Goal: Task Accomplishment & Management: Manage account settings

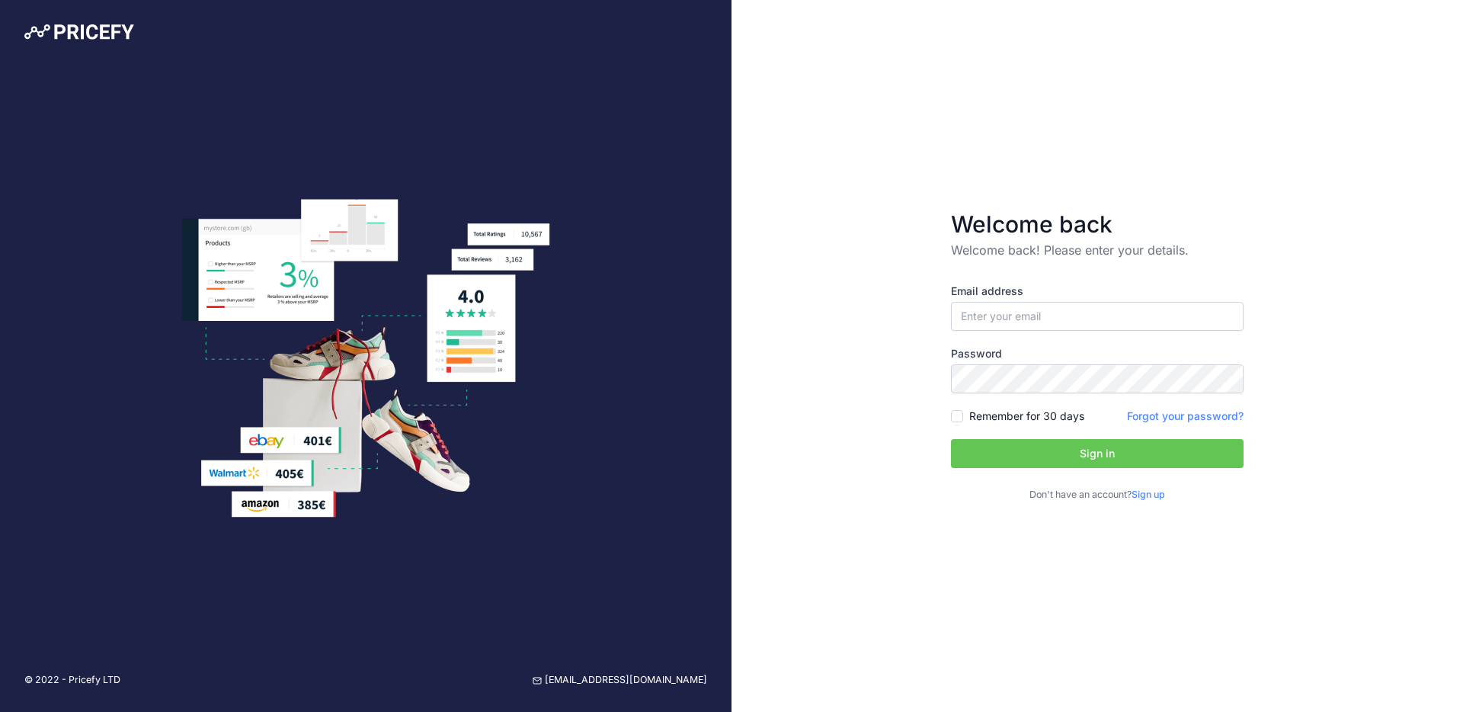
click at [989, 309] on input "email" at bounding box center [1097, 316] width 293 height 29
type input "[EMAIL_ADDRESS][DOMAIN_NAME]"
click at [1004, 455] on button "Sign in" at bounding box center [1097, 453] width 293 height 29
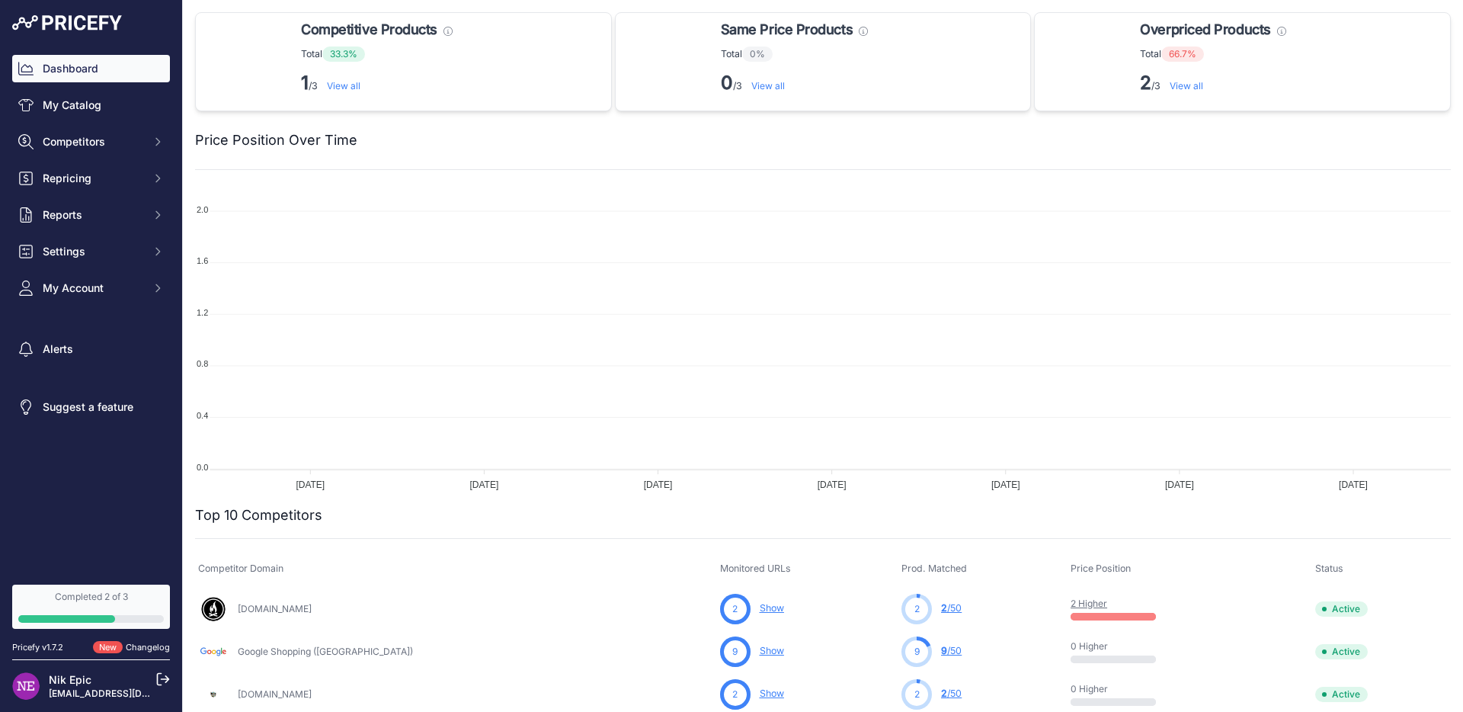
click at [75, 595] on div "Completed 2 of 3" at bounding box center [91, 597] width 146 height 12
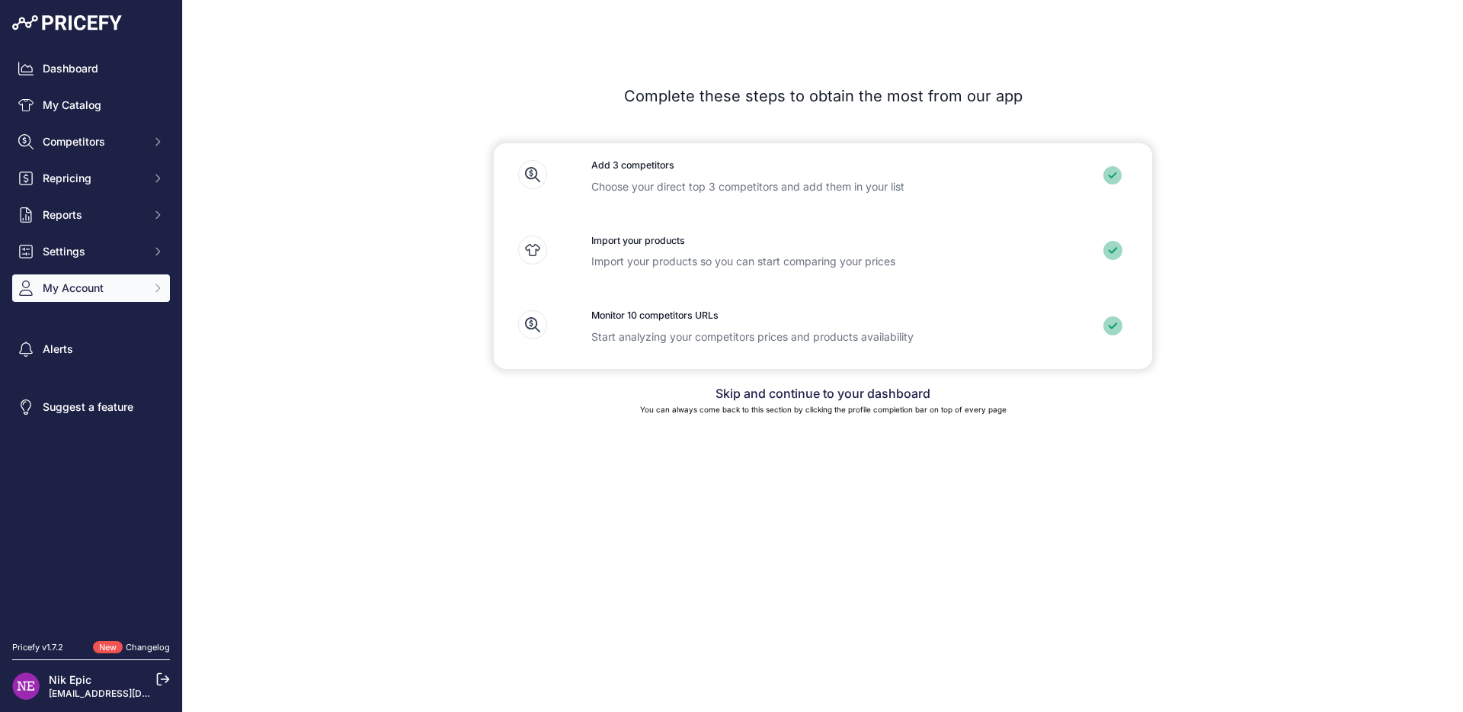
click at [64, 288] on span "My Account" at bounding box center [93, 287] width 100 height 15
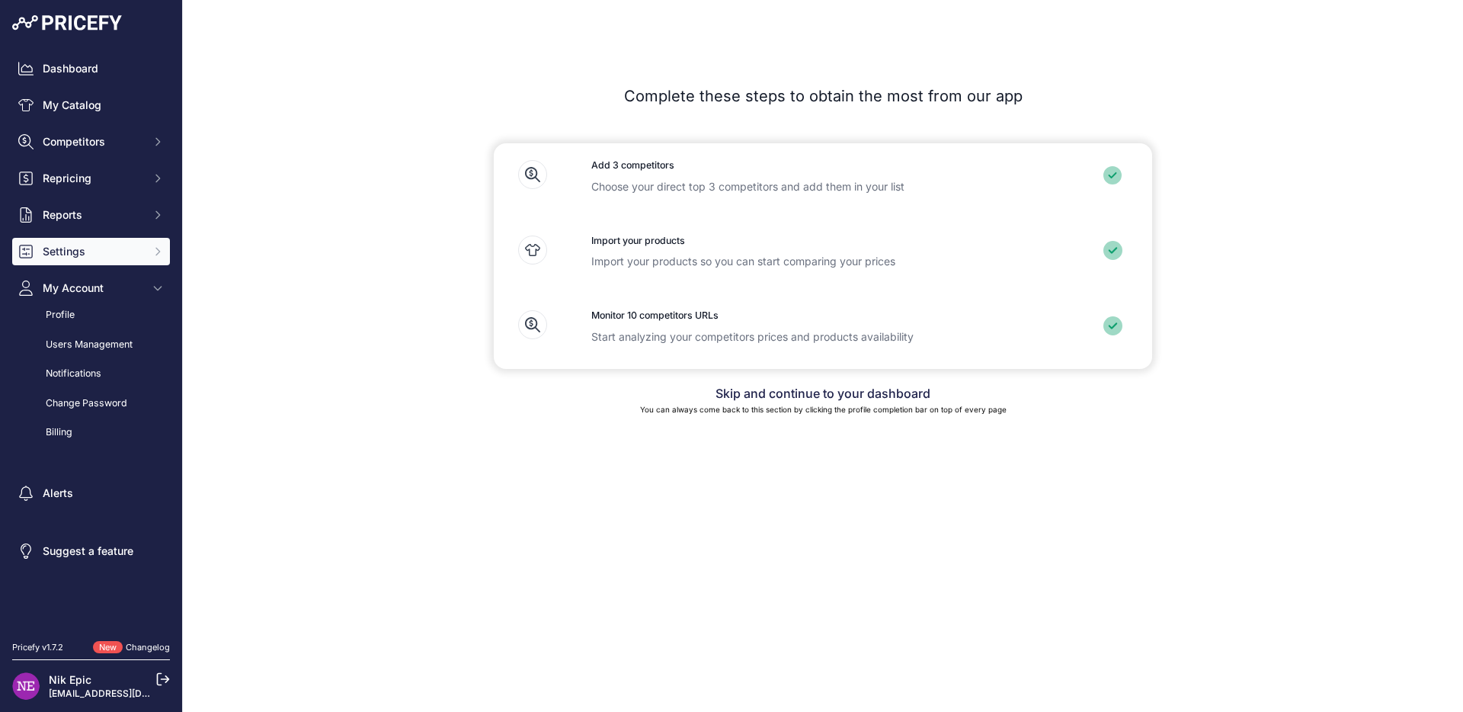
click at [53, 248] on span "Settings" at bounding box center [93, 251] width 100 height 15
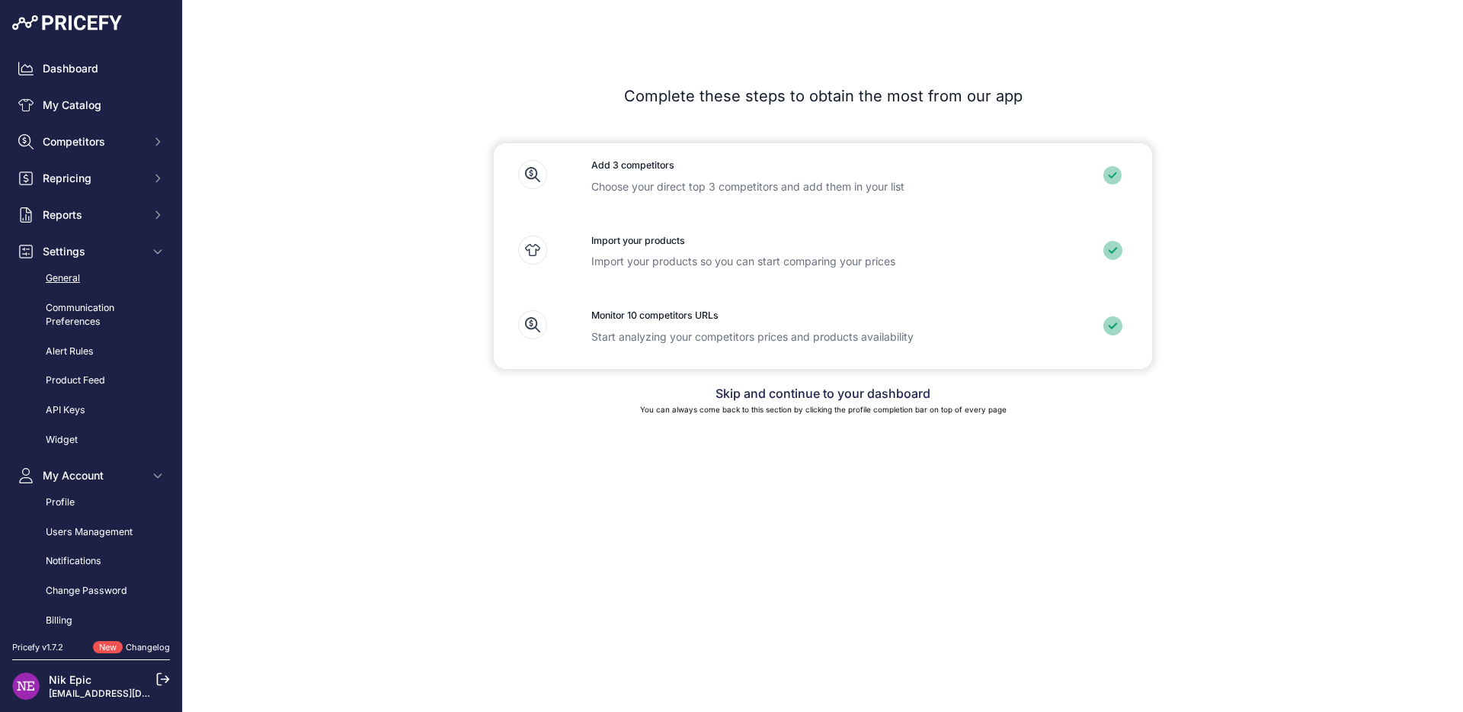
click at [63, 283] on link "General" at bounding box center [91, 278] width 158 height 27
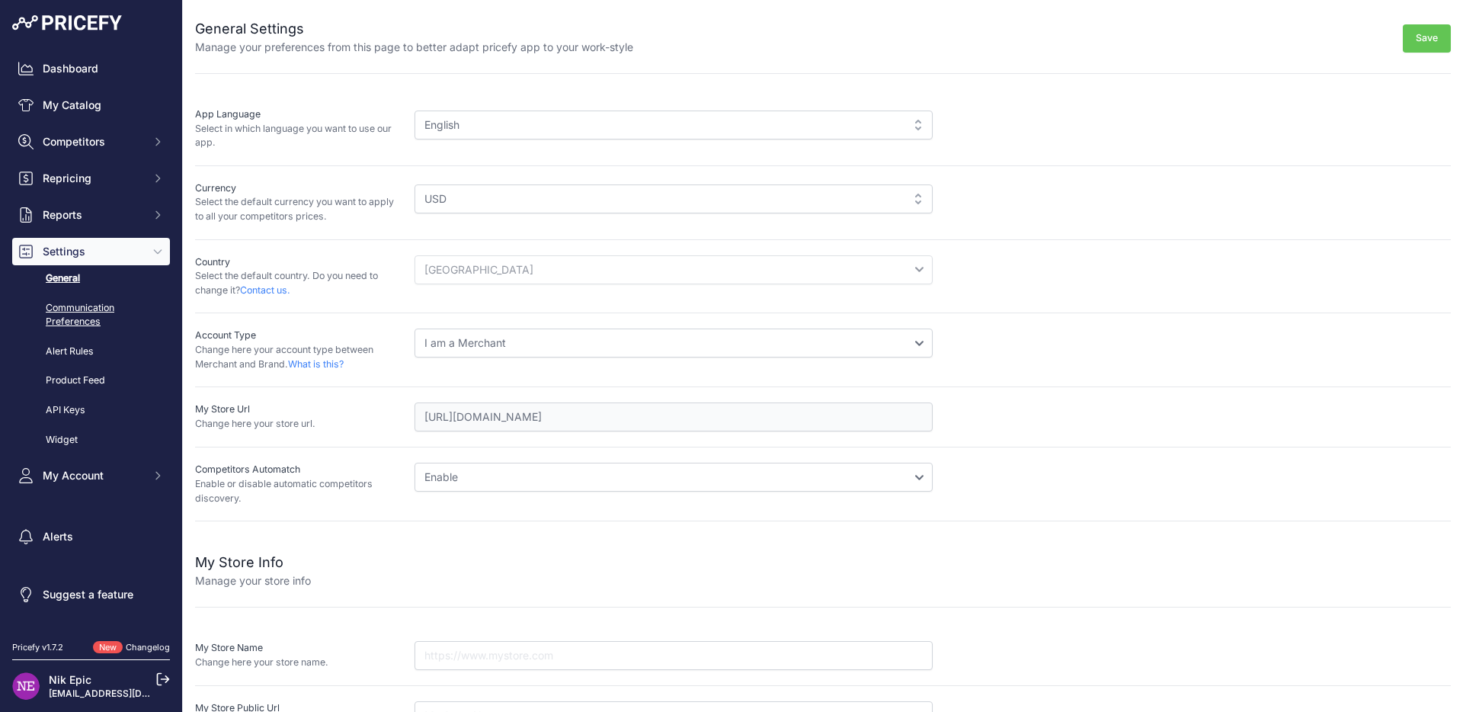
click at [88, 297] on link "Communication Preferences" at bounding box center [91, 315] width 158 height 40
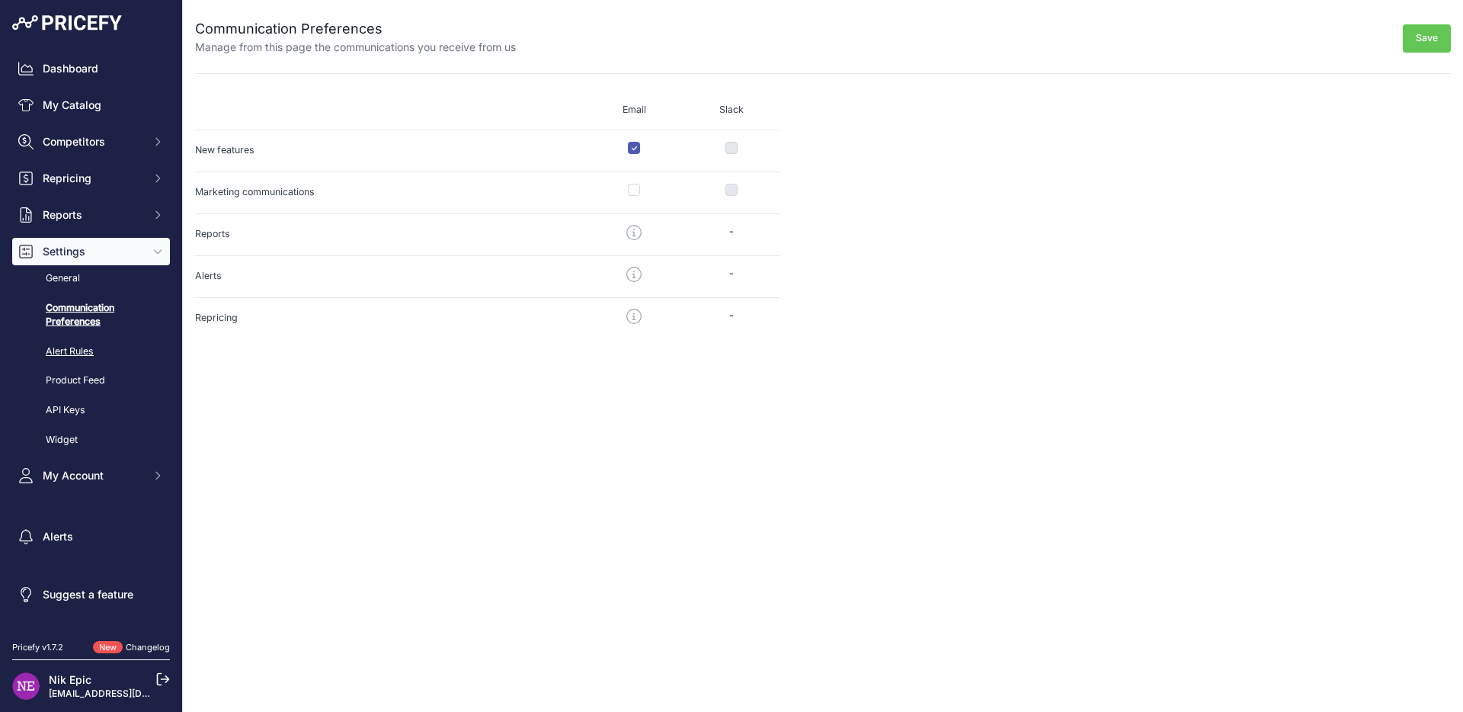
click at [67, 350] on link "Alert Rules" at bounding box center [91, 351] width 158 height 27
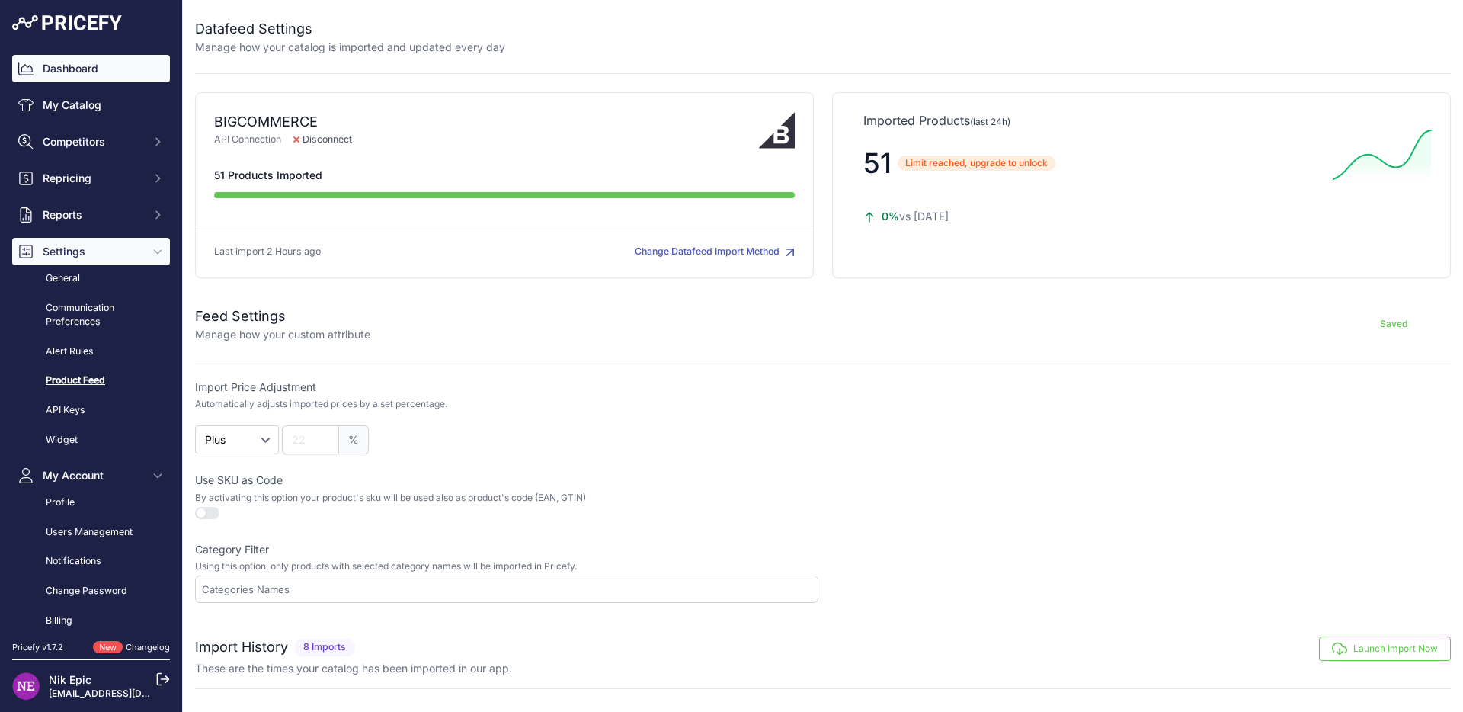
click at [66, 77] on link "Dashboard" at bounding box center [91, 68] width 158 height 27
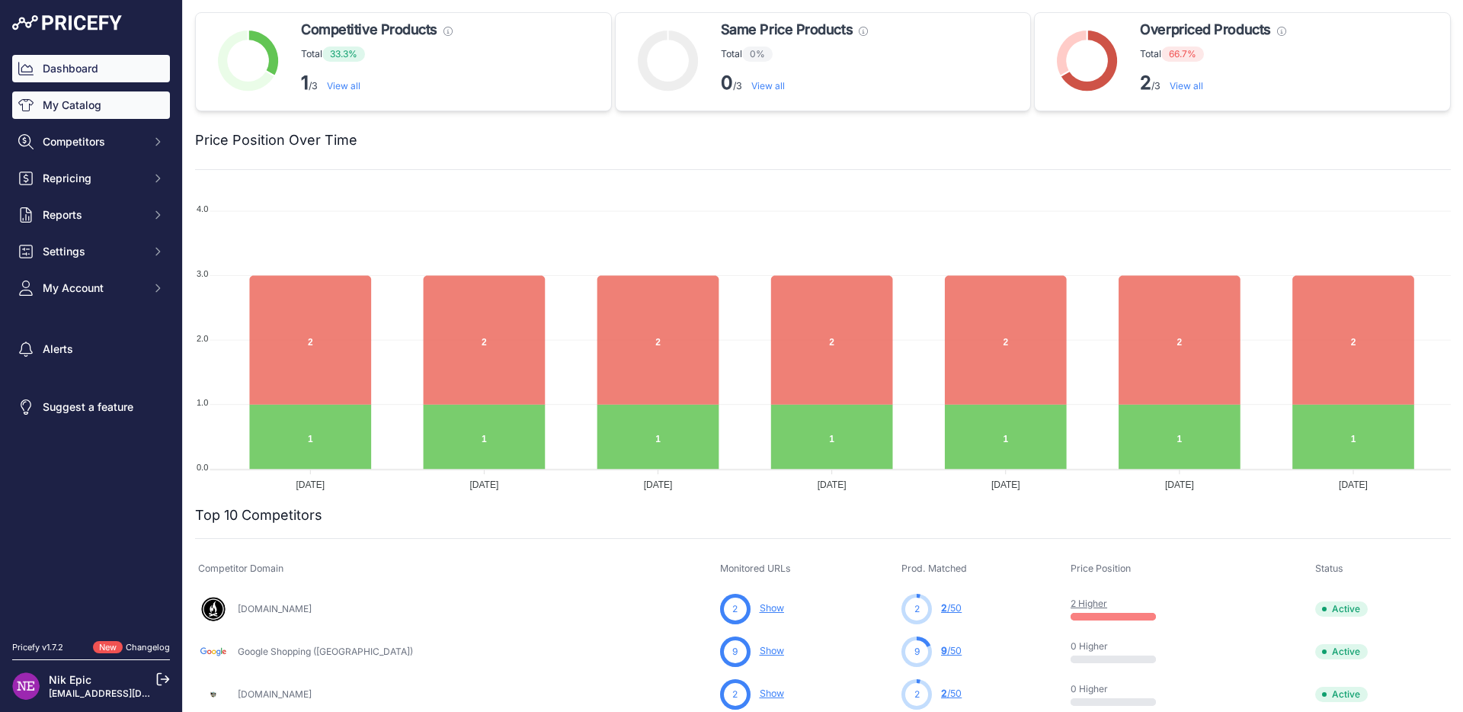
click at [75, 109] on link "My Catalog" at bounding box center [91, 104] width 158 height 27
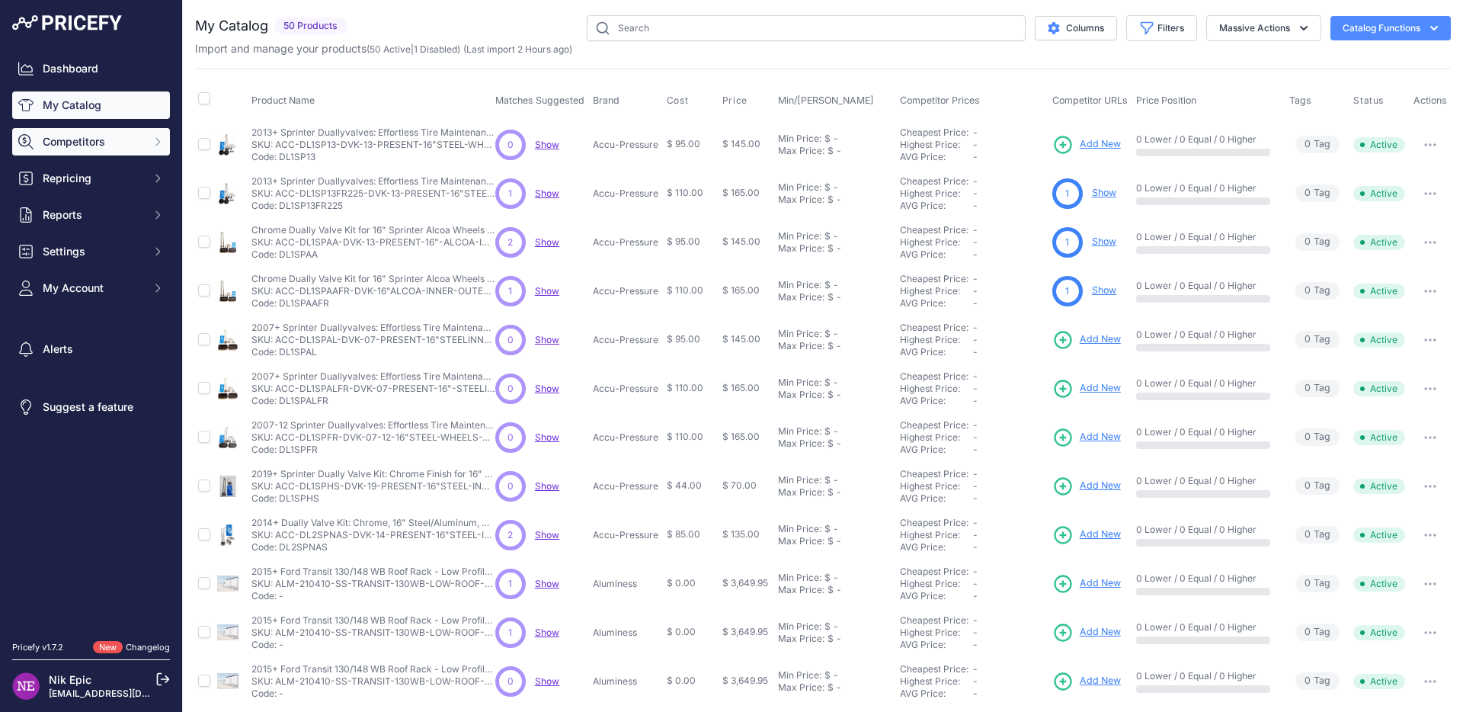
click at [105, 140] on span "Competitors" at bounding box center [93, 141] width 100 height 15
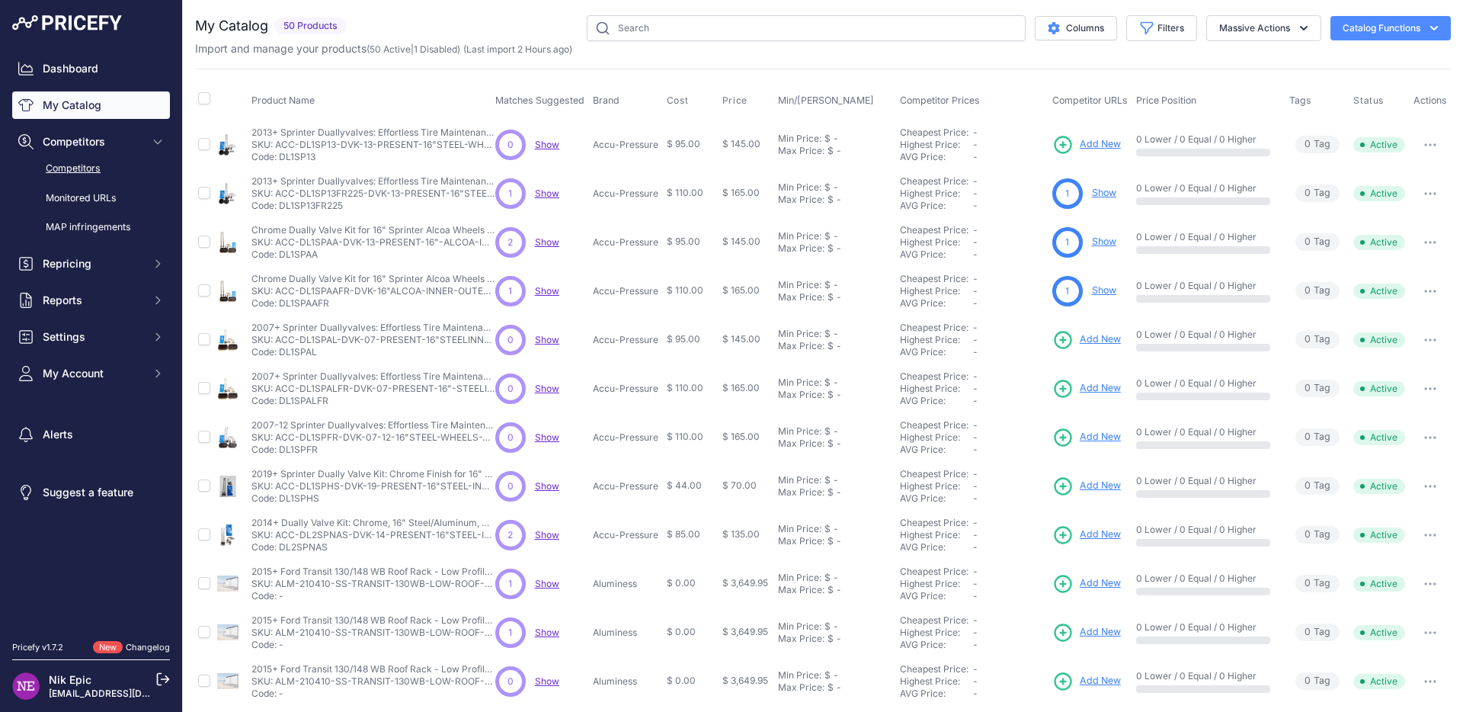
click at [75, 175] on link "Competitors" at bounding box center [91, 168] width 158 height 27
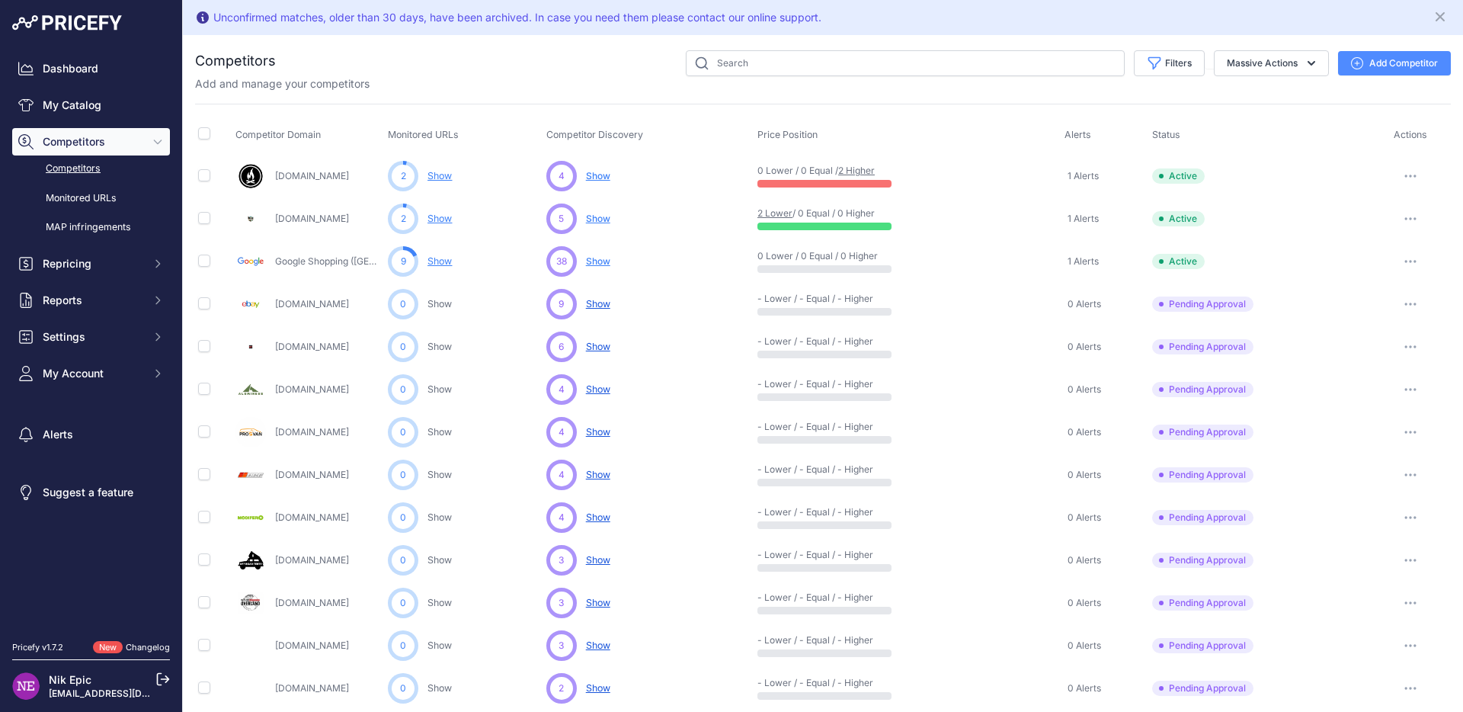
click at [534, 47] on div "You are not connected to the internet. Competitors" at bounding box center [823, 615] width 1256 height 1160
click at [43, 679] on div "Nik Epic ppc@1skydigital.com" at bounding box center [91, 685] width 158 height 27
click at [64, 689] on link "[EMAIL_ADDRESS][DOMAIN_NAME]" at bounding box center [128, 692] width 159 height 11
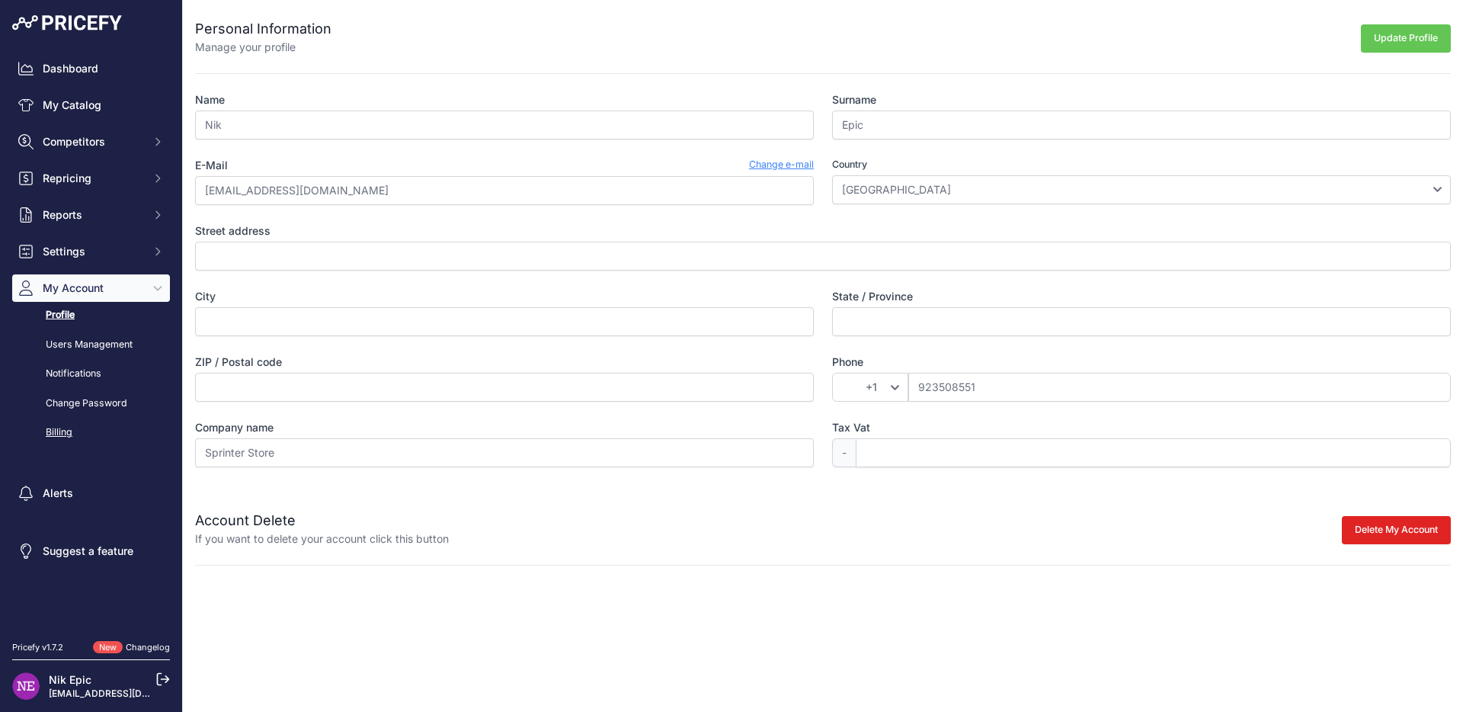
click at [59, 441] on link "Billing" at bounding box center [91, 432] width 158 height 27
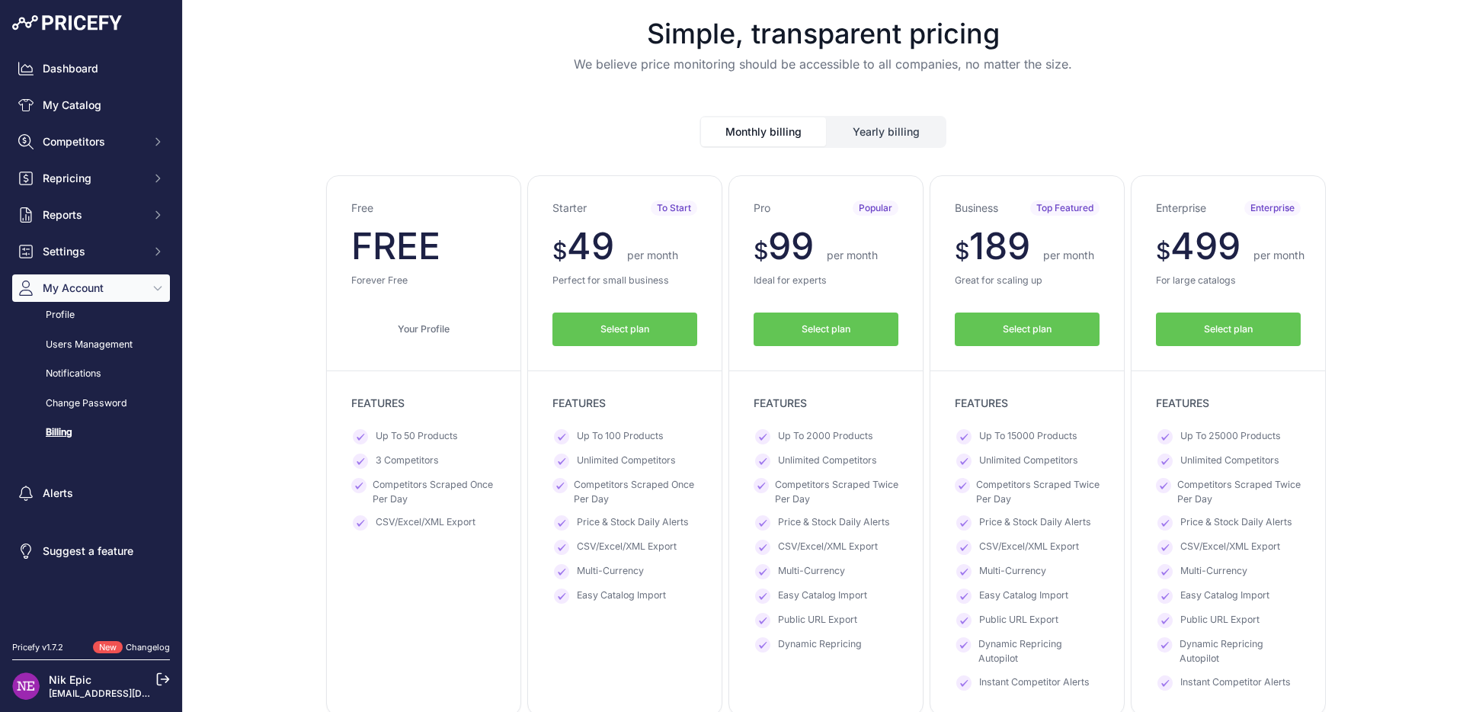
click at [417, 240] on span "FREE" at bounding box center [395, 245] width 89 height 45
drag, startPoint x: 332, startPoint y: 195, endPoint x: 512, endPoint y: 321, distance: 220.1
click at [512, 321] on div "Free $ 0 $ 0 per month FREE $ 0 0 Forever Free Your Profile" at bounding box center [423, 445] width 195 height 540
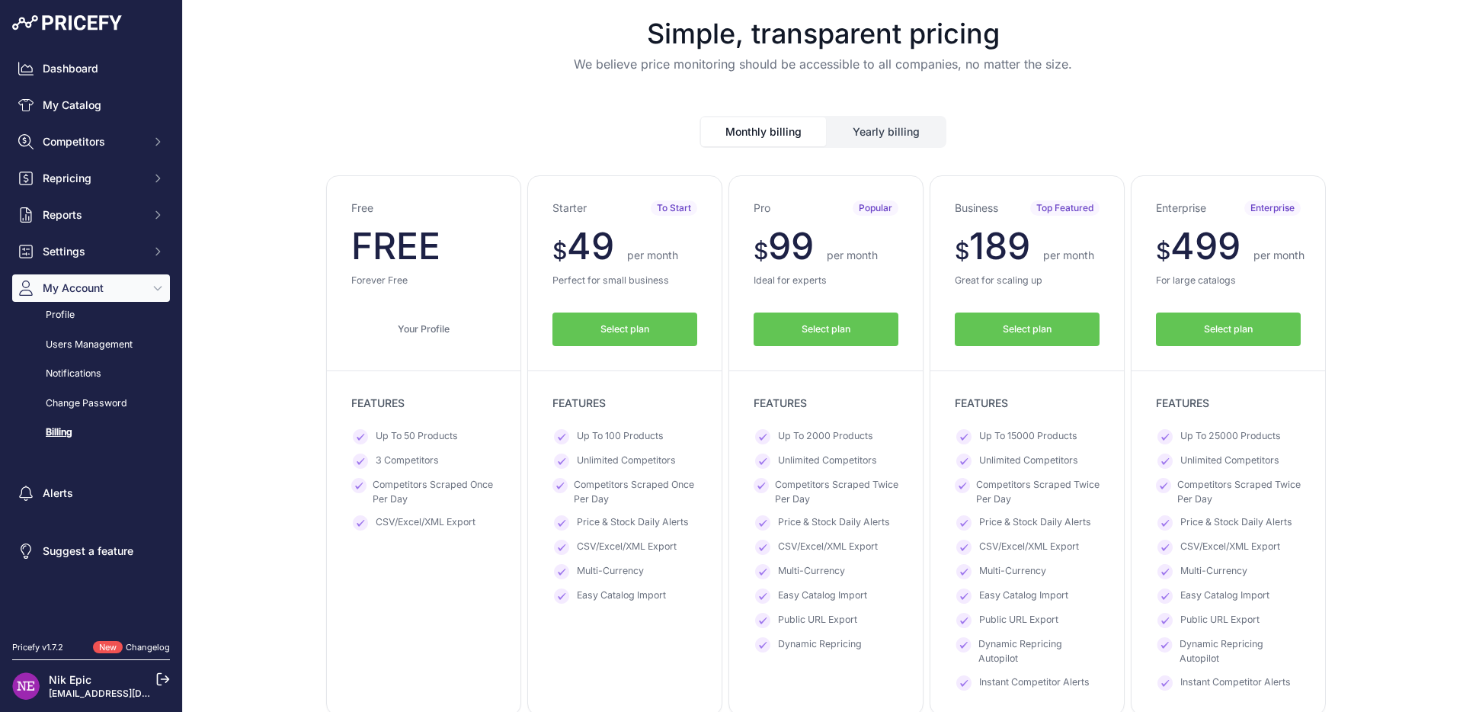
click at [479, 312] on link "Your Profile" at bounding box center [423, 329] width 145 height 34
click at [479, 333] on link "Your Profile" at bounding box center [423, 329] width 145 height 34
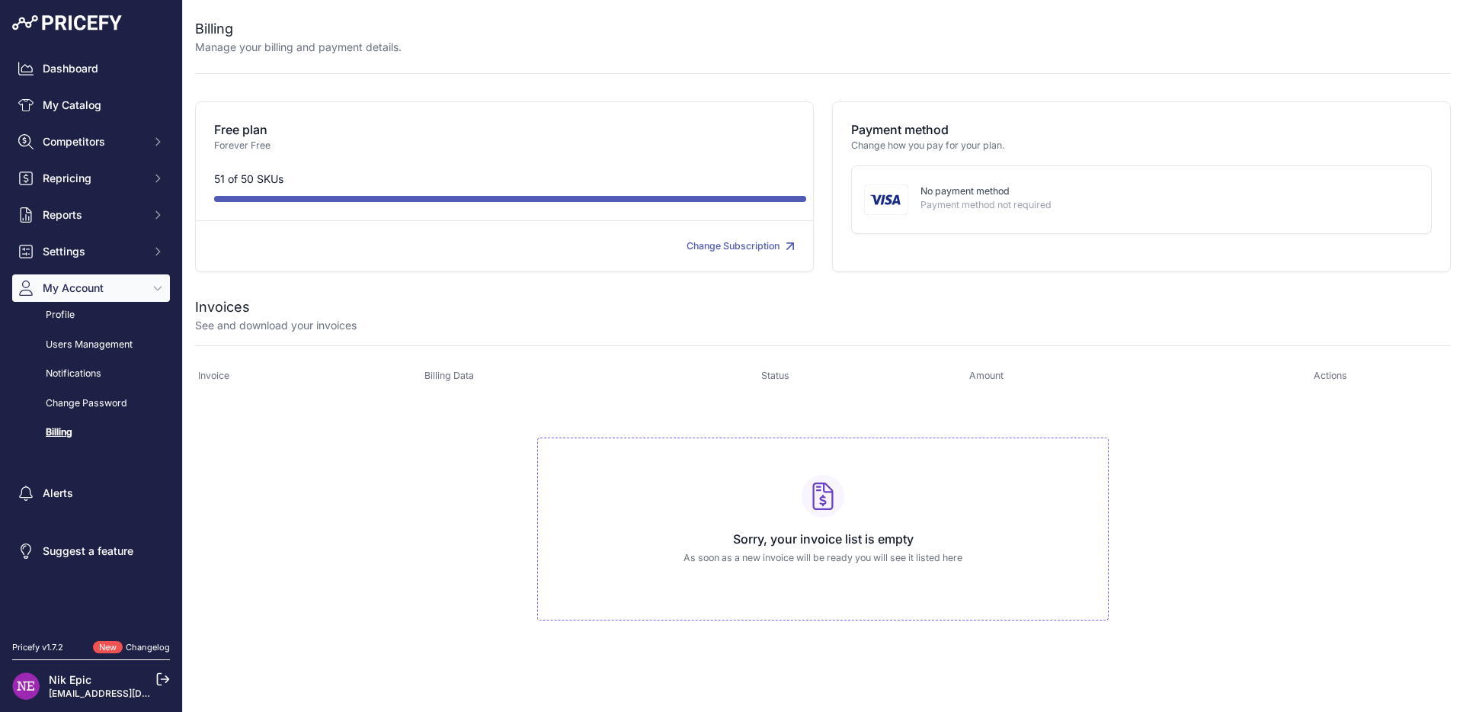
click at [928, 213] on div "No payment method Payment method not required" at bounding box center [1164, 199] width 511 height 30
drag, startPoint x: 900, startPoint y: 181, endPoint x: 1144, endPoint y: 213, distance: 245.9
click at [1144, 213] on div "No payment method Payment method not required" at bounding box center [1141, 199] width 581 height 69
click at [1026, 226] on div "No payment method Payment method not required" at bounding box center [1141, 199] width 581 height 69
click at [1078, 226] on div "No payment method Payment method not required" at bounding box center [1141, 199] width 581 height 69
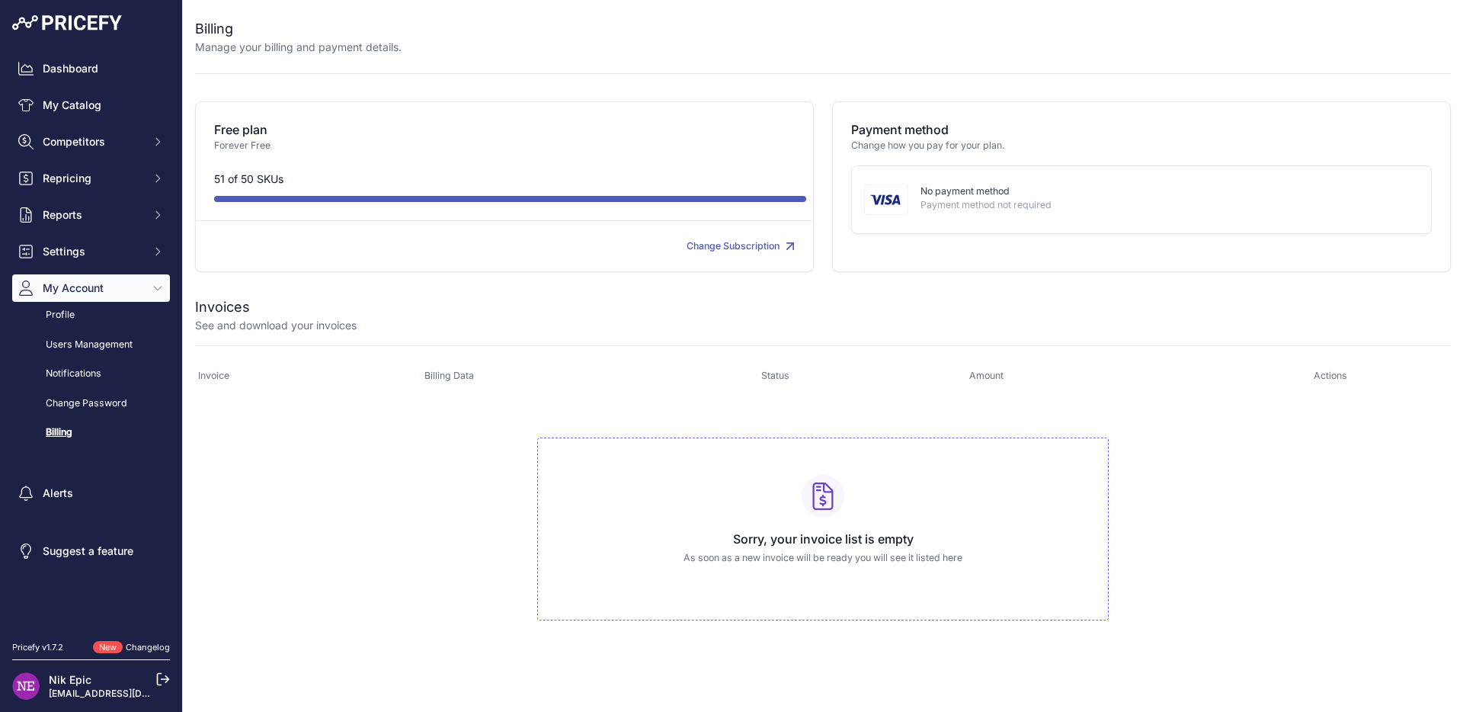
click at [1043, 210] on p "Payment method not required" at bounding box center [1164, 205] width 486 height 14
click at [1066, 194] on p "No payment method" at bounding box center [1164, 191] width 486 height 14
click at [947, 250] on div "Payment method Change how you pay for your plan. No payment method Payment meth…" at bounding box center [1141, 186] width 619 height 171
